Goal: Navigation & Orientation: Go to known website

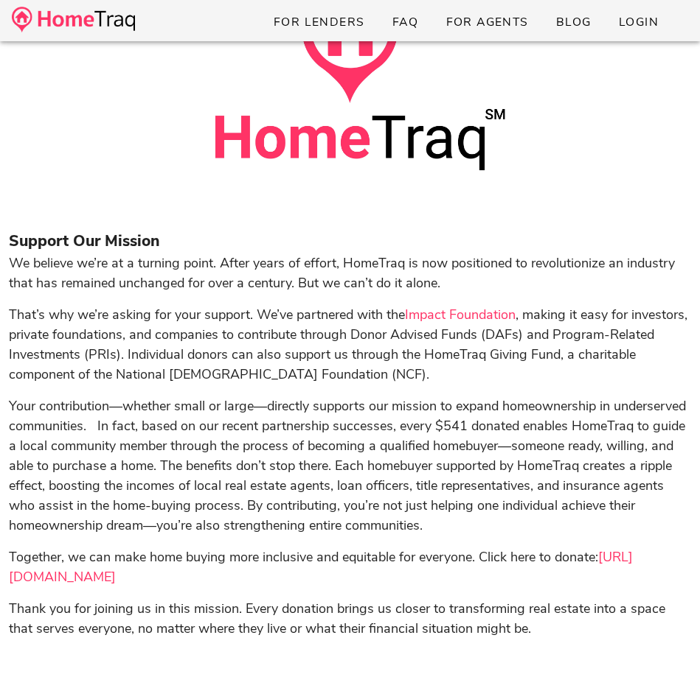
scroll to position [900, 0]
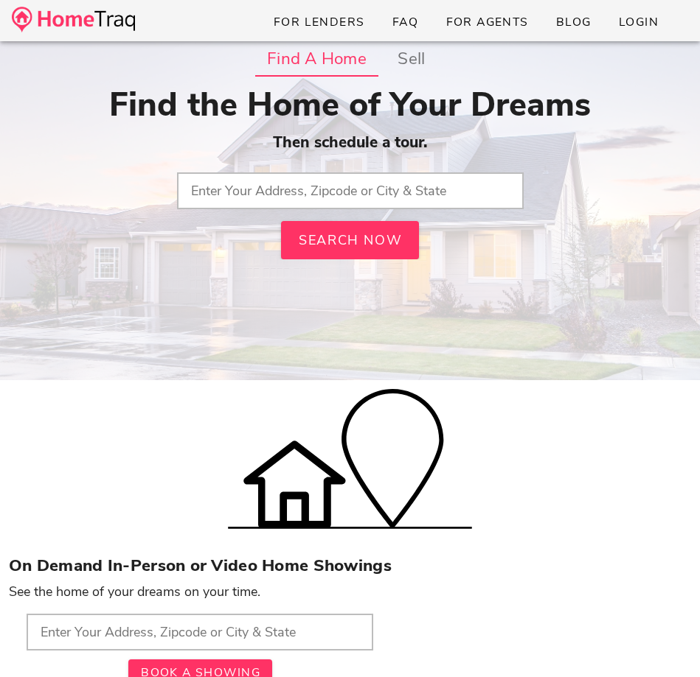
click at [100, 25] on img at bounding box center [73, 20] width 123 height 26
